Goal: Task Accomplishment & Management: Complete application form

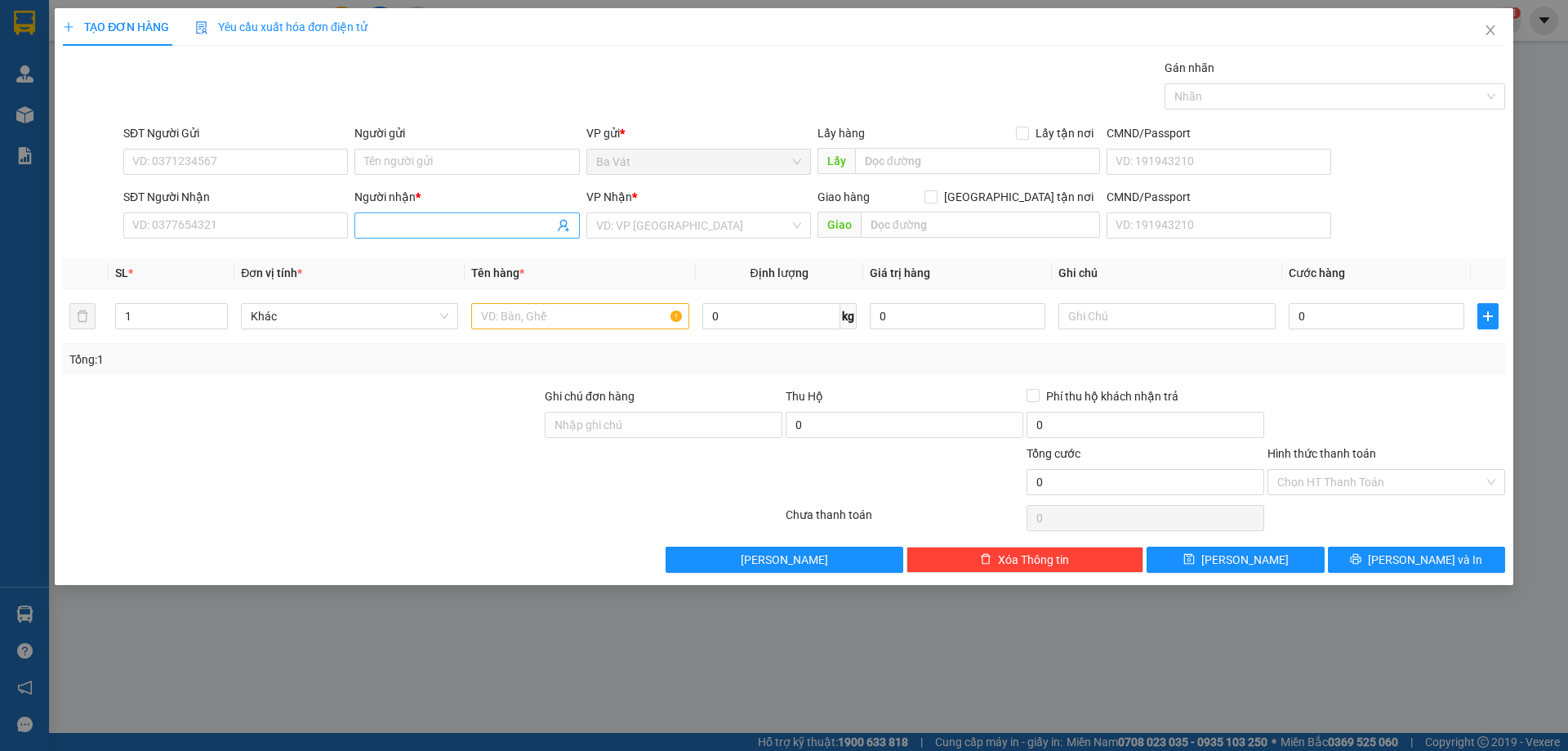
click at [454, 231] on input "Người nhận *" at bounding box center [458, 225] width 188 height 18
type input "sa"
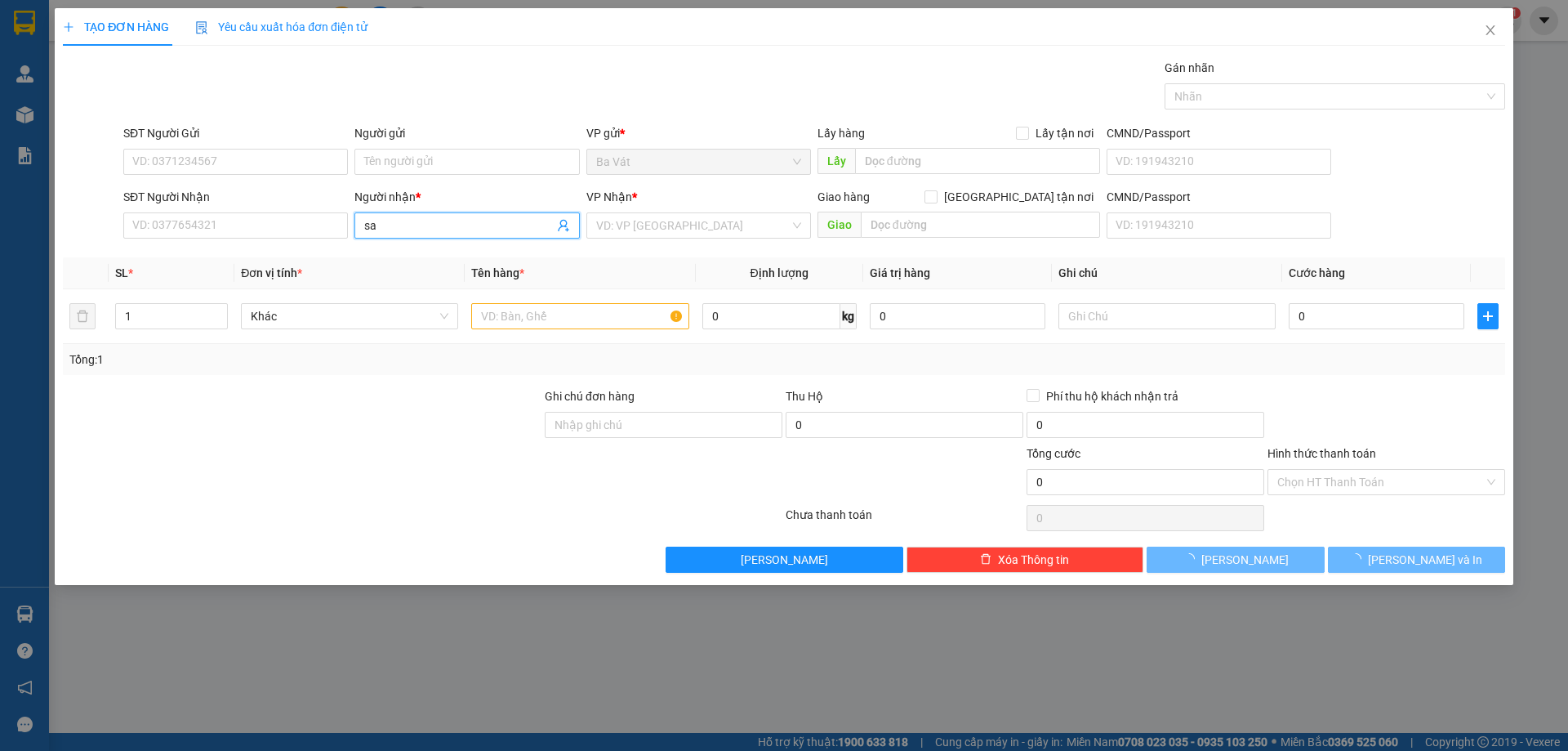
click at [433, 222] on input "sa" at bounding box center [458, 225] width 188 height 18
click at [480, 227] on input "sa" at bounding box center [458, 225] width 188 height 18
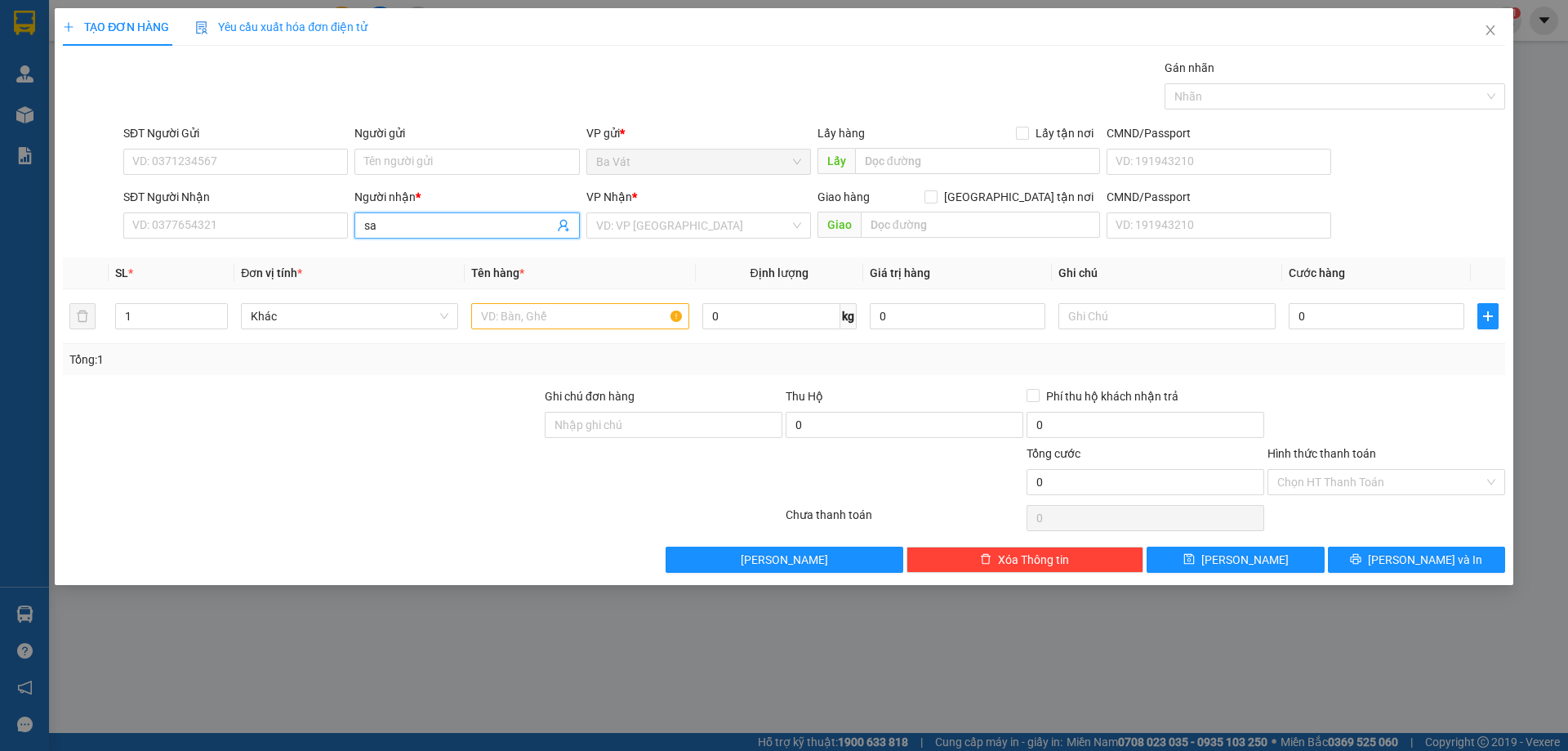
click at [480, 227] on input "sa" at bounding box center [458, 225] width 188 height 18
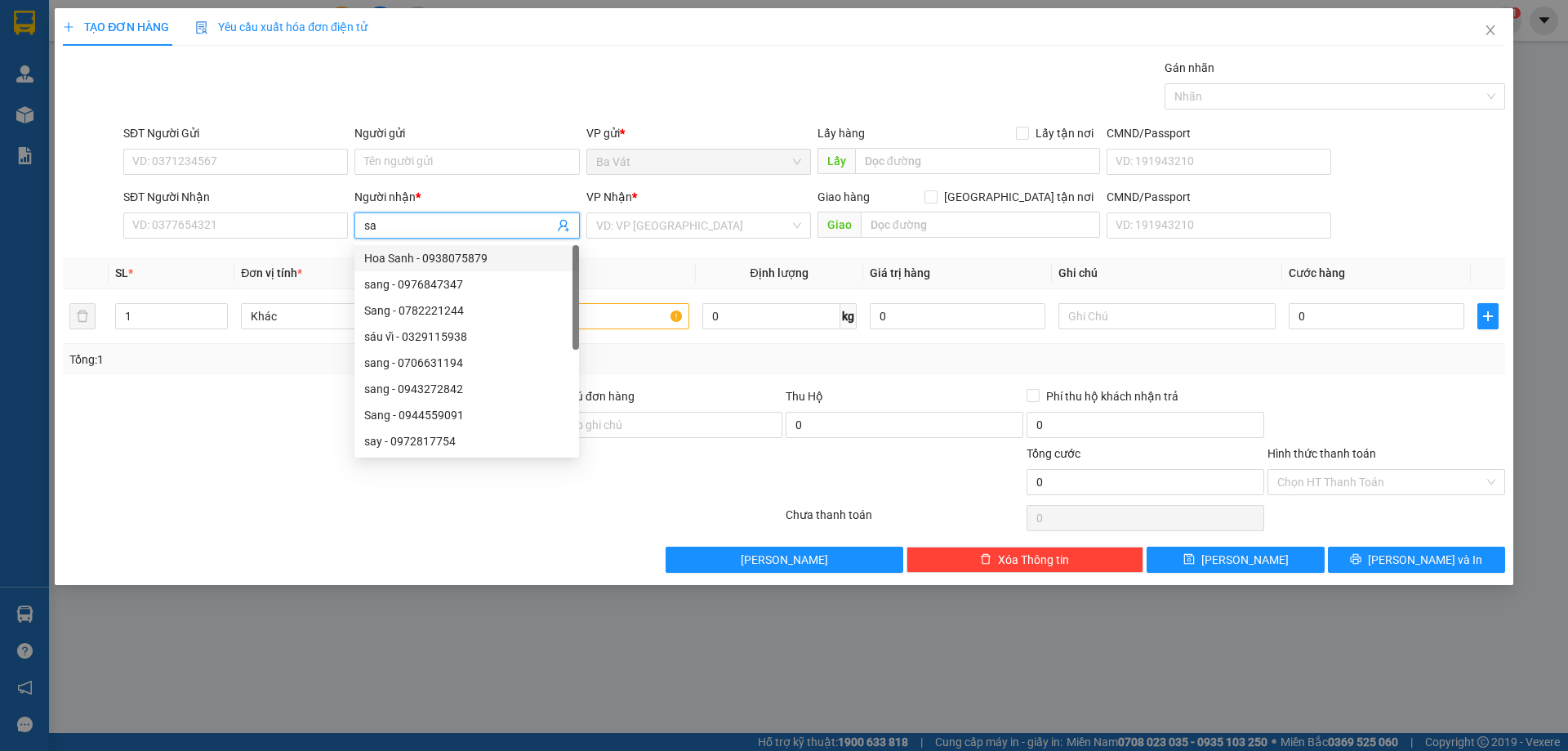
click at [450, 252] on div "Hoa Sanh - 0938075879" at bounding box center [466, 258] width 205 height 18
type input "0938075879"
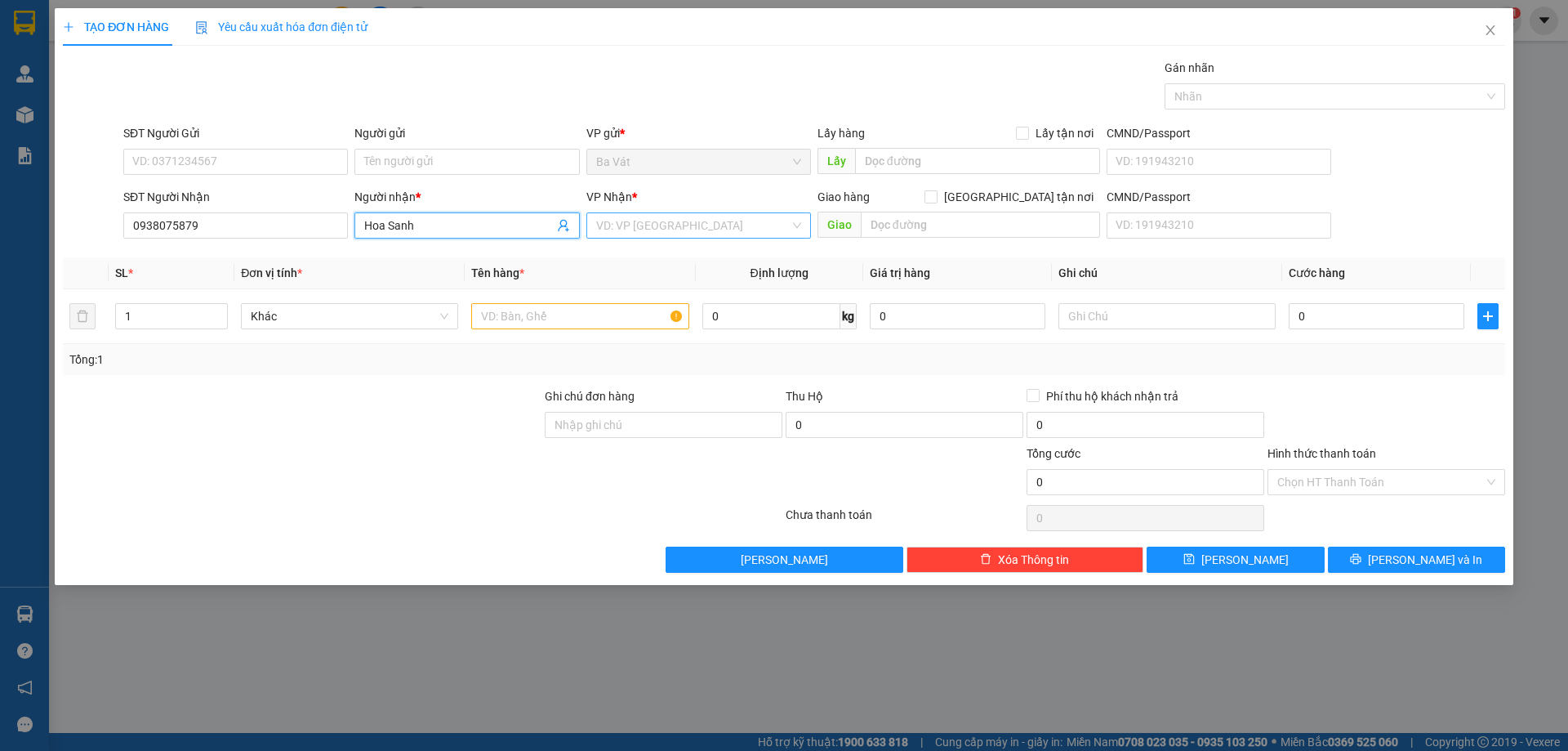
type input "Hoa Sanh"
click at [686, 222] on input "search" at bounding box center [692, 225] width 193 height 24
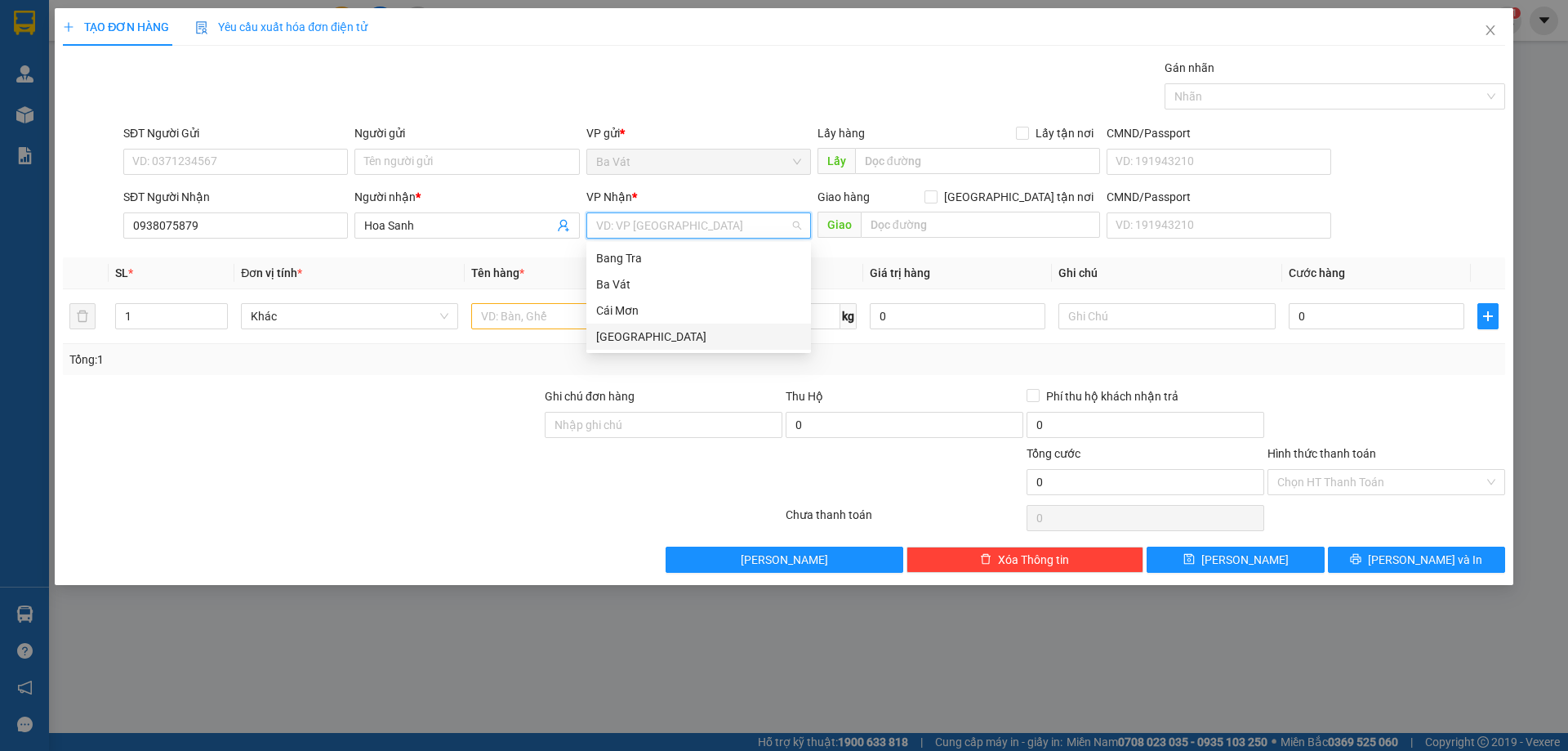
click at [624, 331] on div "[GEOGRAPHIC_DATA]" at bounding box center [698, 336] width 205 height 18
click at [546, 321] on input "text" at bounding box center [580, 316] width 217 height 26
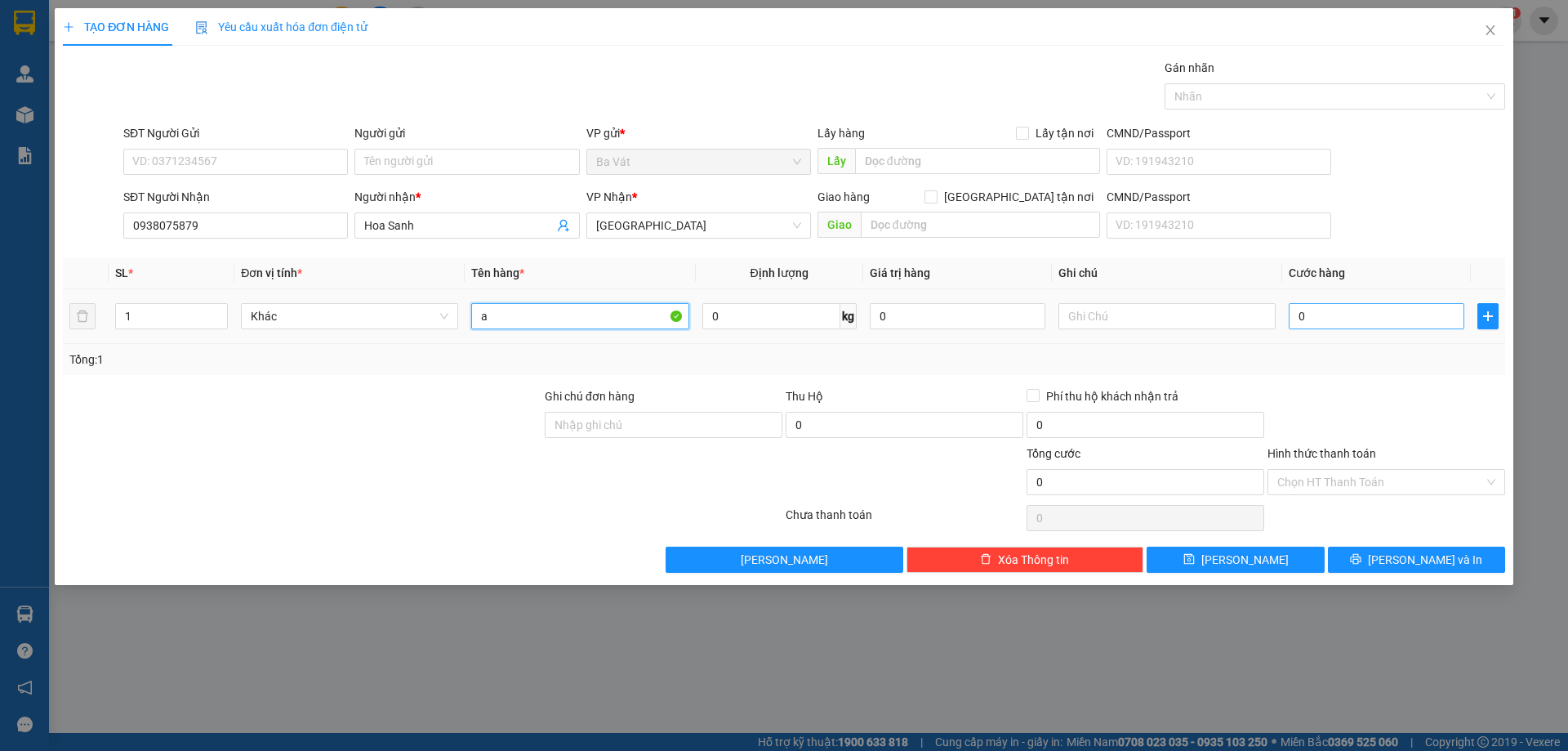
type input "a"
click at [1329, 306] on input "0" at bounding box center [1376, 316] width 176 height 26
type input "1"
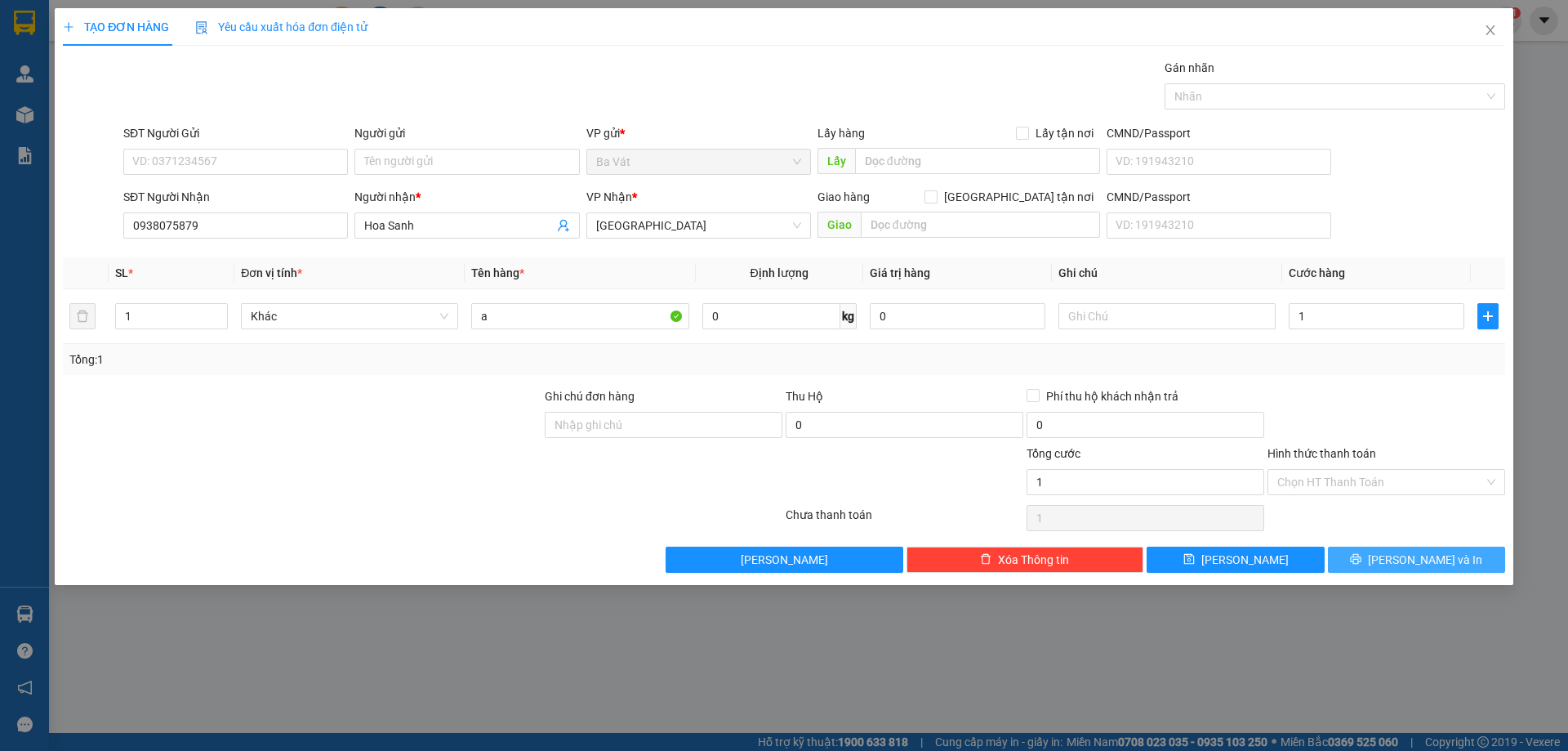
type input "1.000"
click at [1396, 559] on button "[PERSON_NAME] và In" at bounding box center [1417, 560] width 178 height 26
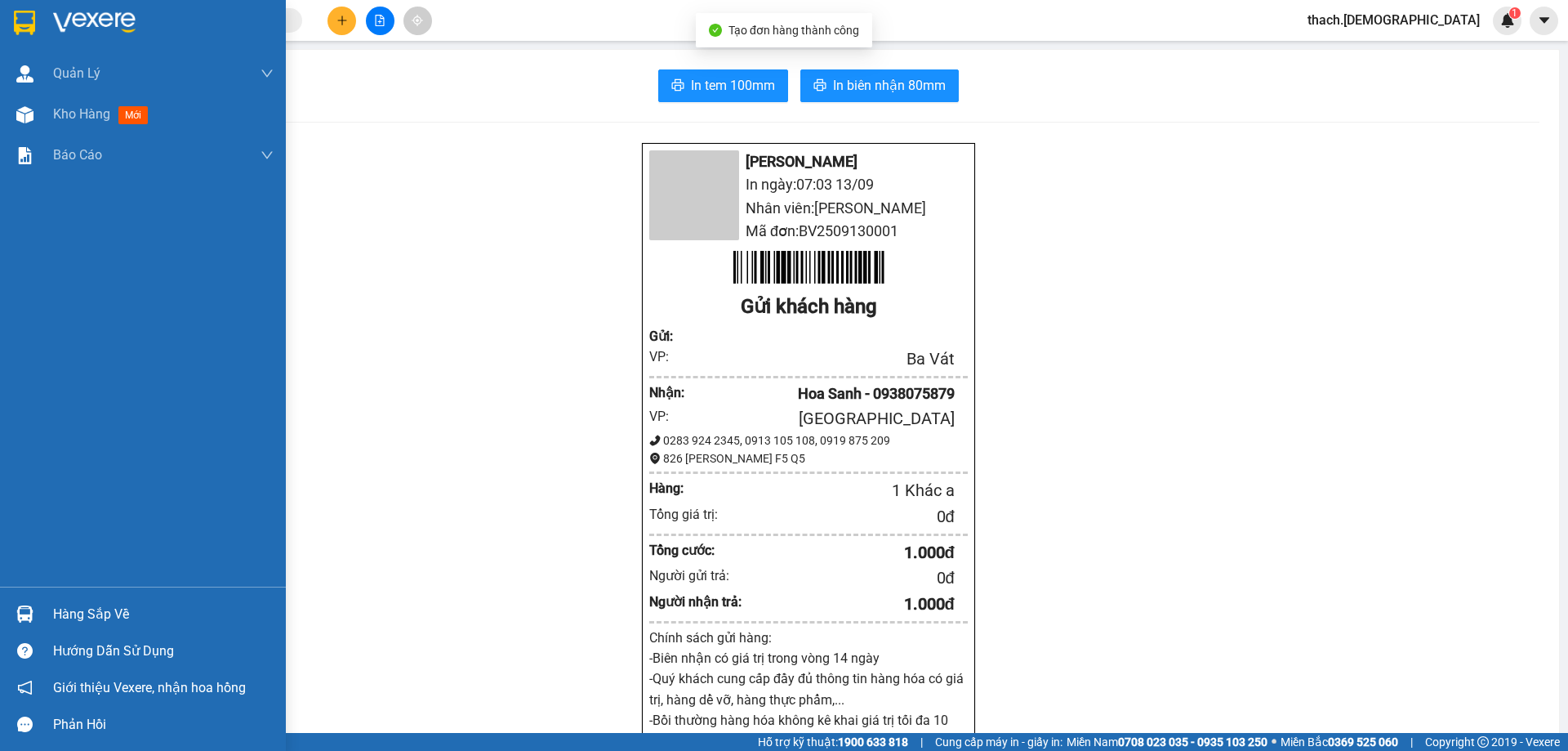
click at [80, 614] on div "Hàng sắp về" at bounding box center [163, 614] width 220 height 24
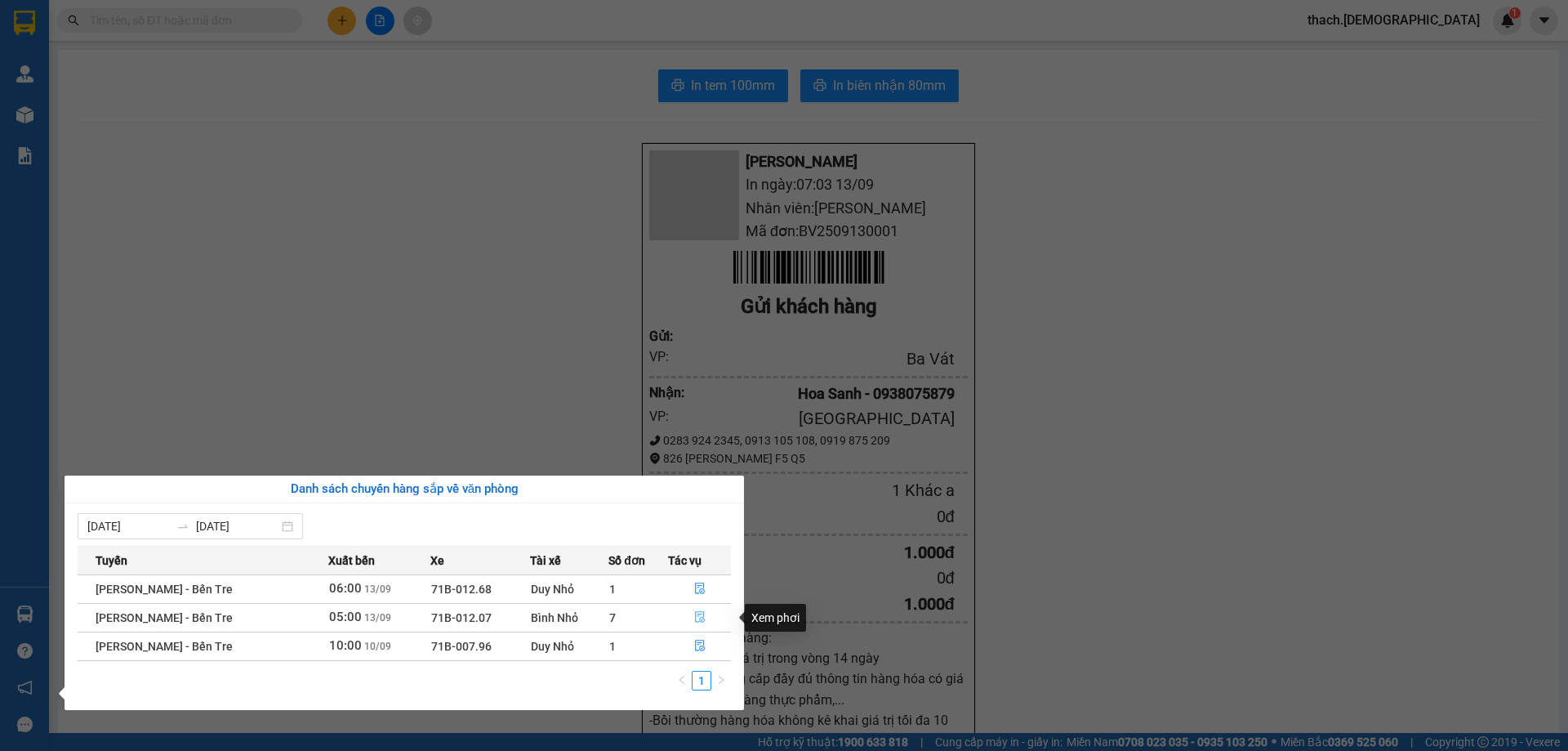
click at [702, 613] on icon "file-done" at bounding box center [700, 617] width 12 height 12
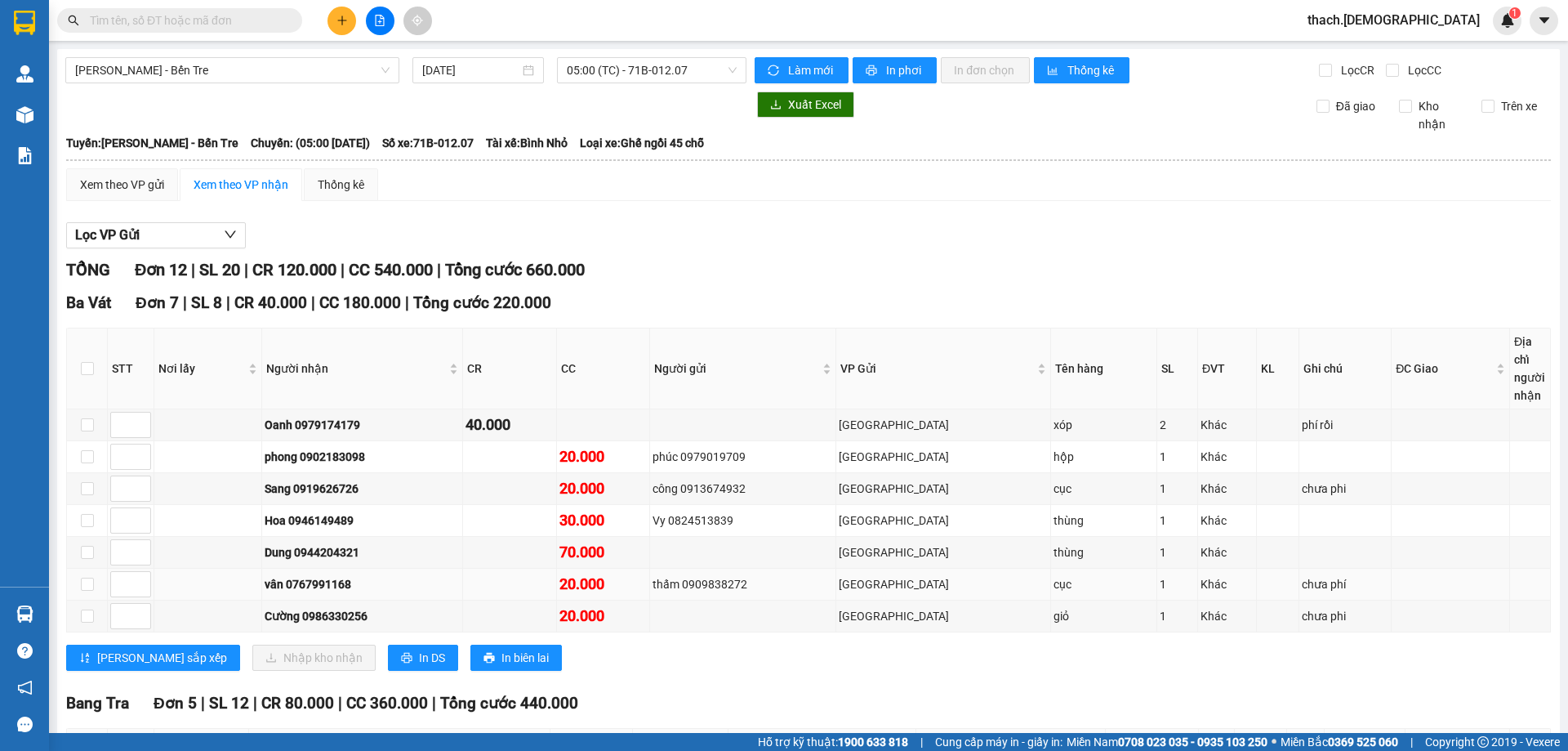
scroll to position [82, 0]
